Goal: Complete application form

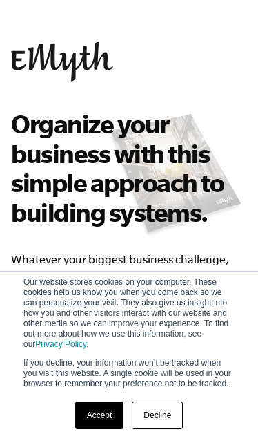
click at [106, 419] on link "Accept" at bounding box center [99, 415] width 49 height 28
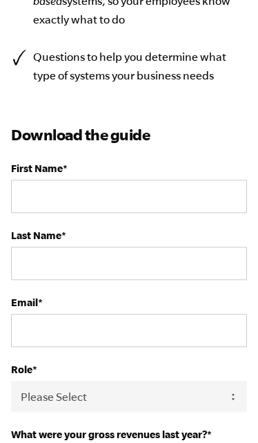
scroll to position [695, 0]
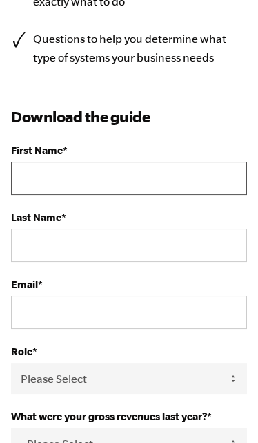
click at [209, 169] on input "First Name *" at bounding box center [129, 178] width 236 height 33
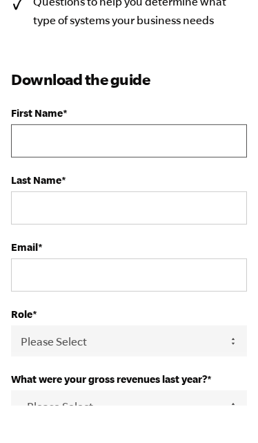
type input "[PERSON_NAME]"
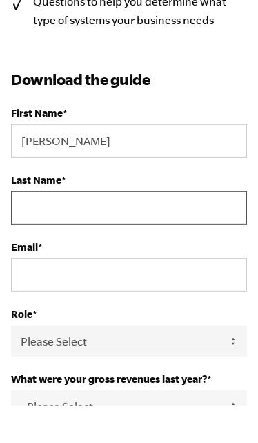
type input "Luger"
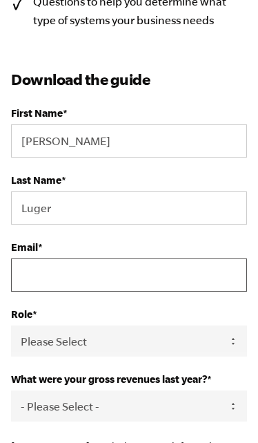
click at [155, 277] on input "Email *" at bounding box center [129, 274] width 236 height 33
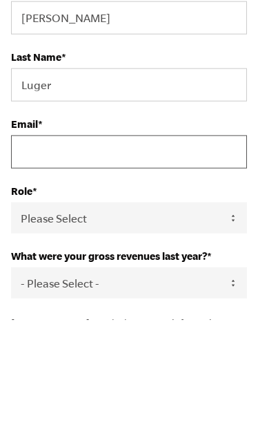
type input "[PERSON_NAME][EMAIL_ADDRESS][DOMAIN_NAME]"
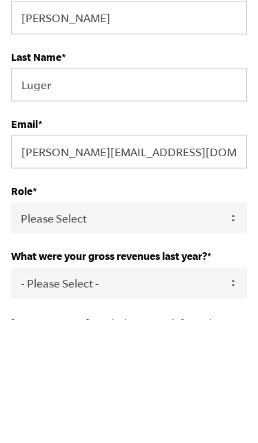
scroll to position [856, 0]
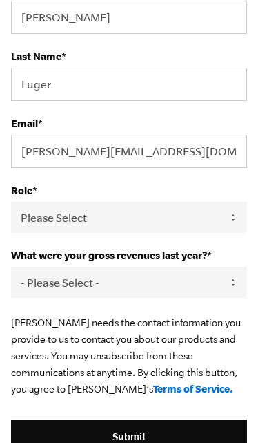
click at [167, 220] on select "Please Select Owner Partner / Co-Owner Executive Employee / Other" at bounding box center [129, 217] width 236 height 31
select select "Owner"
click at [155, 289] on select "- Please Select - 0-75K 76-150K 151-275K 276-500K 501-750K 751-1M 1-2.5M 2.5-5M…" at bounding box center [129, 282] width 236 height 31
select select "0-75K"
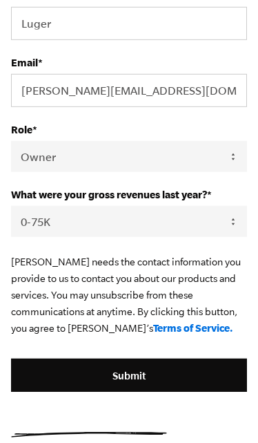
scroll to position [919, 0]
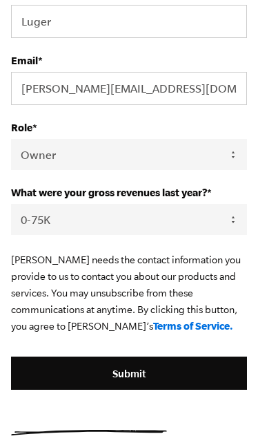
click at [160, 377] on input "Submit" at bounding box center [129, 372] width 236 height 33
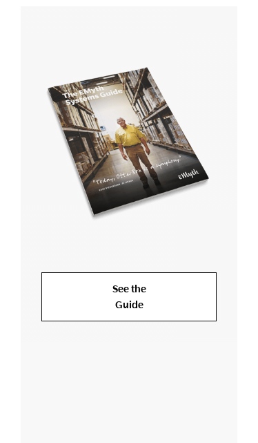
scroll to position [318, 0]
click at [173, 297] on link "See the Guide" at bounding box center [128, 296] width 175 height 49
